Goal: Transaction & Acquisition: Purchase product/service

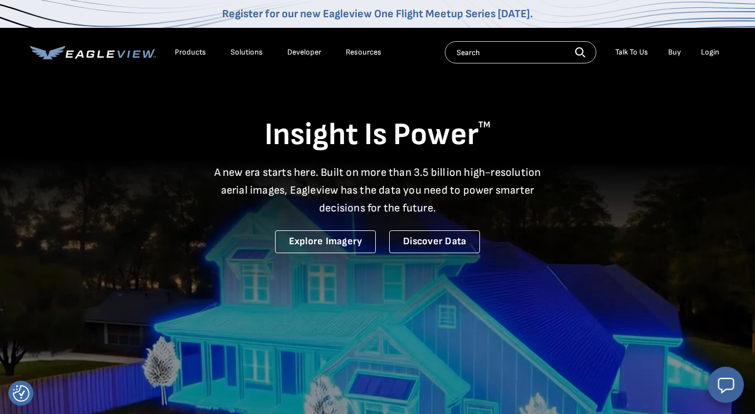
click at [710, 55] on div "Login" at bounding box center [710, 52] width 18 height 10
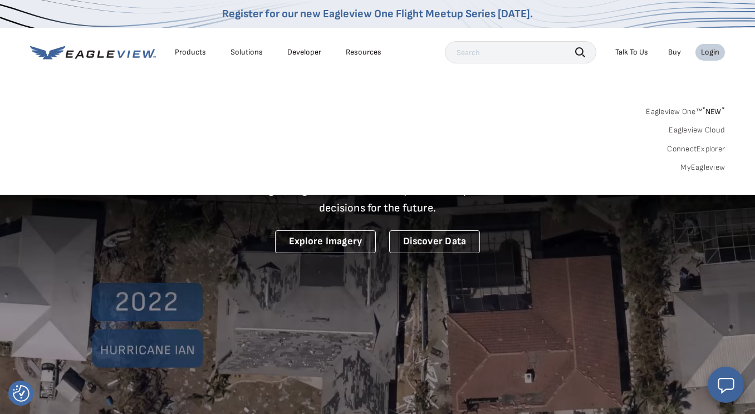
select select "Search Engine"
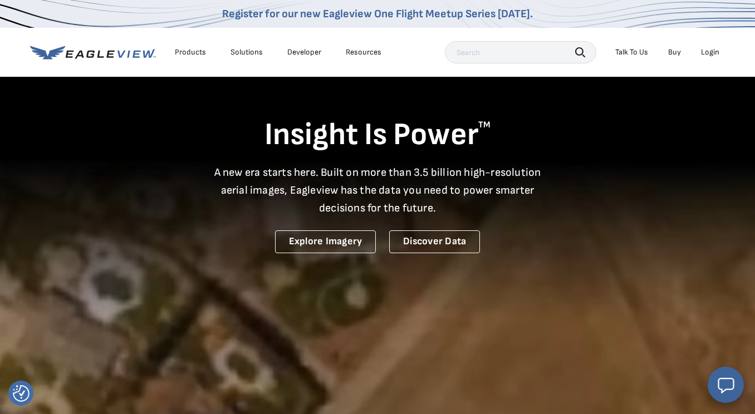
click at [710, 53] on div "Login" at bounding box center [710, 52] width 18 height 10
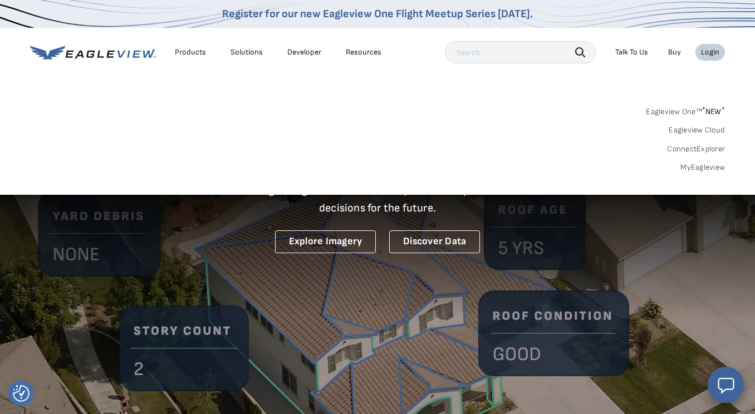
click at [711, 53] on div "Login" at bounding box center [710, 52] width 18 height 10
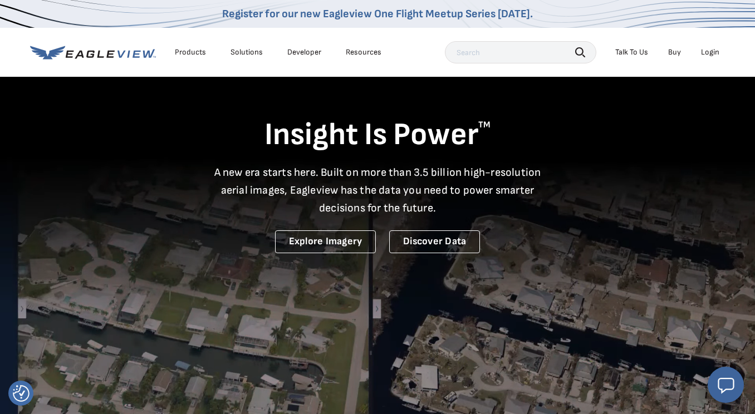
click at [711, 53] on div "Login" at bounding box center [710, 52] width 18 height 10
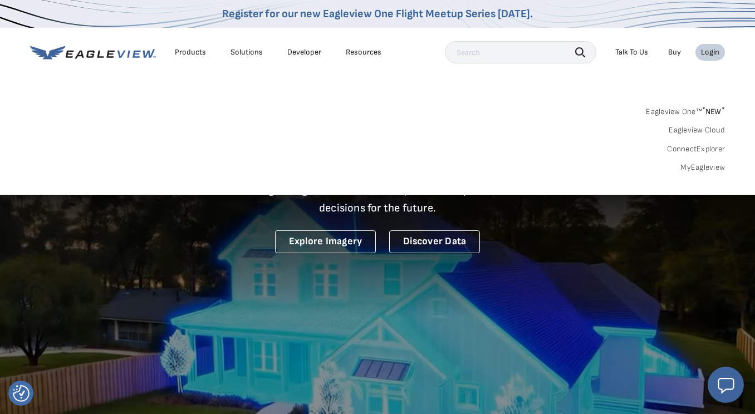
click at [712, 170] on link "MyEagleview" at bounding box center [703, 168] width 45 height 10
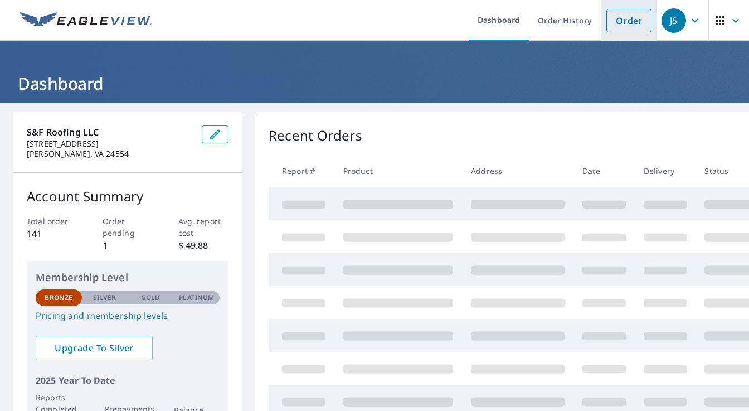
click at [639, 26] on link "Order" at bounding box center [628, 20] width 45 height 23
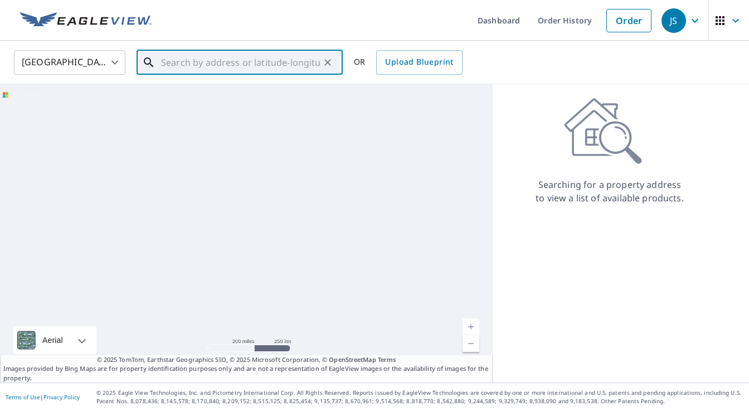
click at [259, 69] on input "text" at bounding box center [240, 62] width 159 height 31
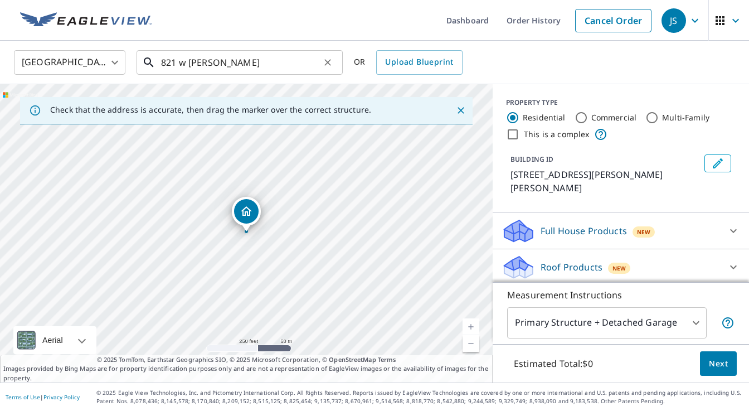
click at [241, 69] on input "821 w hubert" at bounding box center [240, 62] width 159 height 31
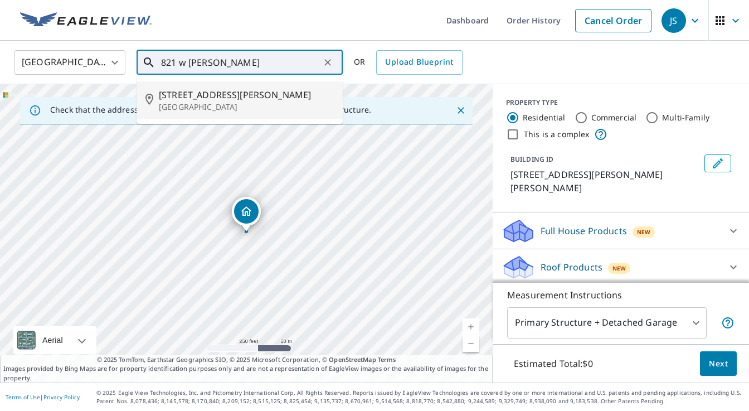
click at [235, 106] on p "Lancaster, OH 43130" at bounding box center [246, 106] width 175 height 11
type input "821 W Hubert Ave Lancaster, OH 43130"
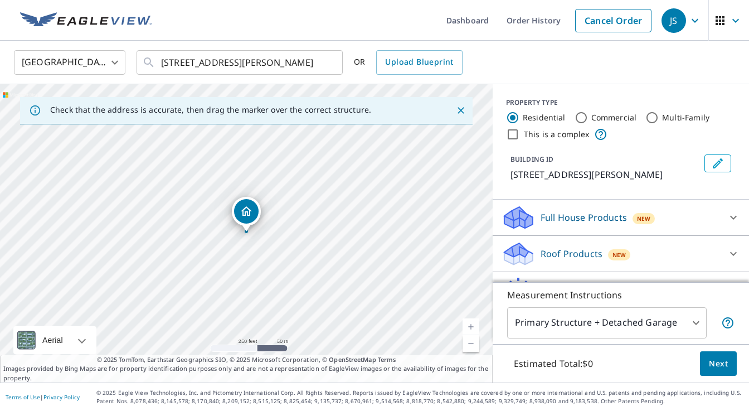
click at [620, 248] on div "New" at bounding box center [619, 253] width 22 height 13
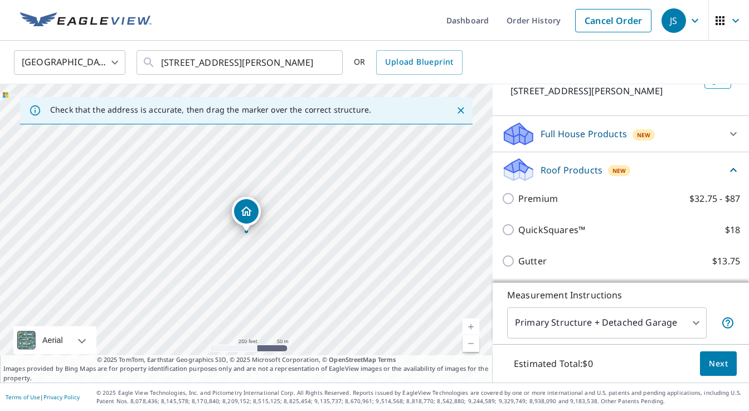
scroll to position [120, 0]
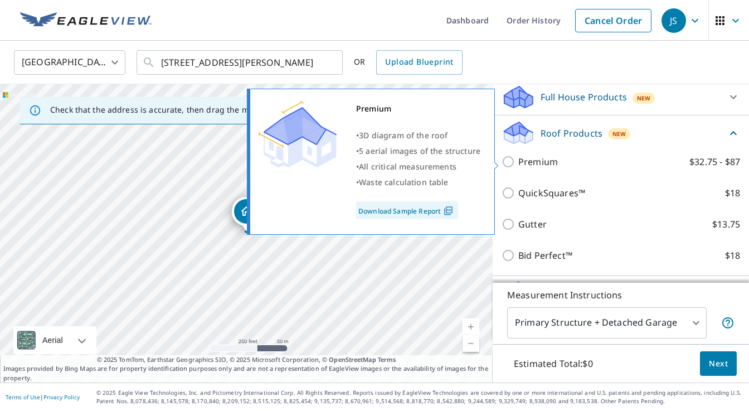
click at [549, 166] on p "Premium" at bounding box center [538, 161] width 40 height 13
click at [518, 166] on input "Premium $32.75 - $87" at bounding box center [509, 161] width 17 height 13
checkbox input "true"
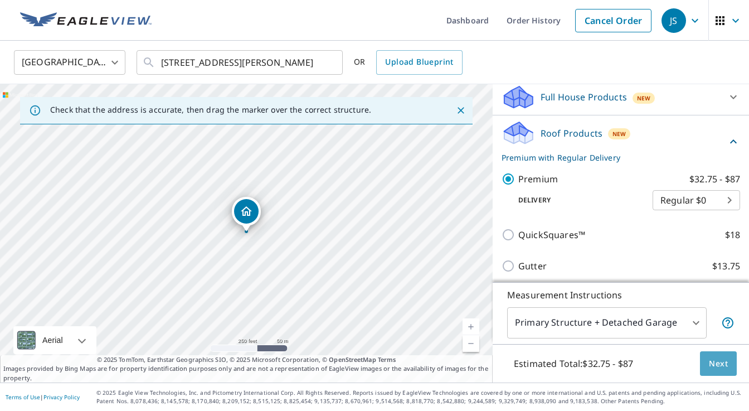
click at [723, 370] on button "Next" at bounding box center [718, 363] width 37 height 25
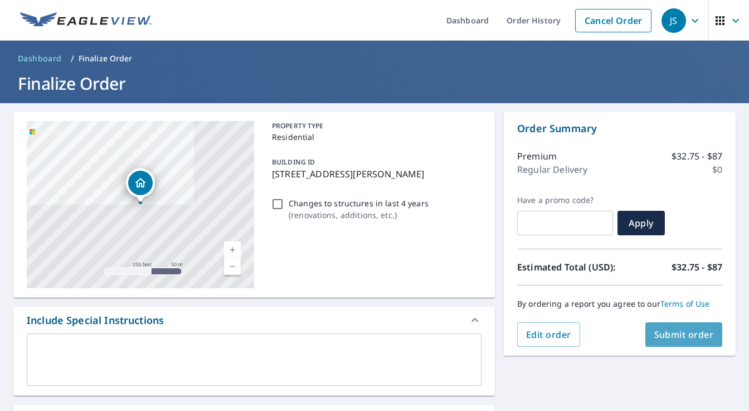
click at [687, 328] on span "Submit order" at bounding box center [684, 334] width 60 height 12
